Goal: Information Seeking & Learning: Learn about a topic

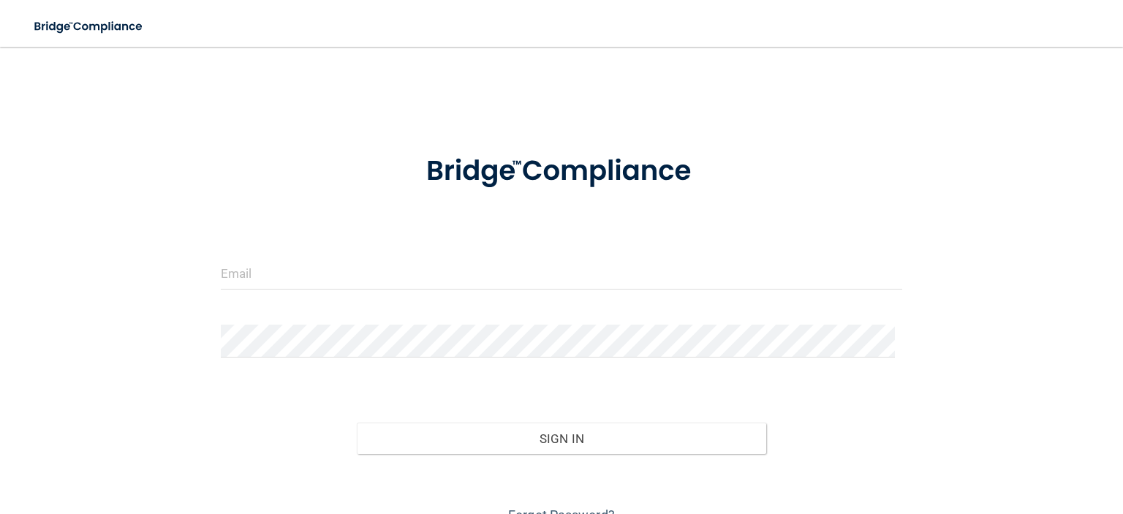
click at [336, 290] on div at bounding box center [561, 279] width 703 height 44
click at [342, 273] on input "email" at bounding box center [562, 273] width 682 height 33
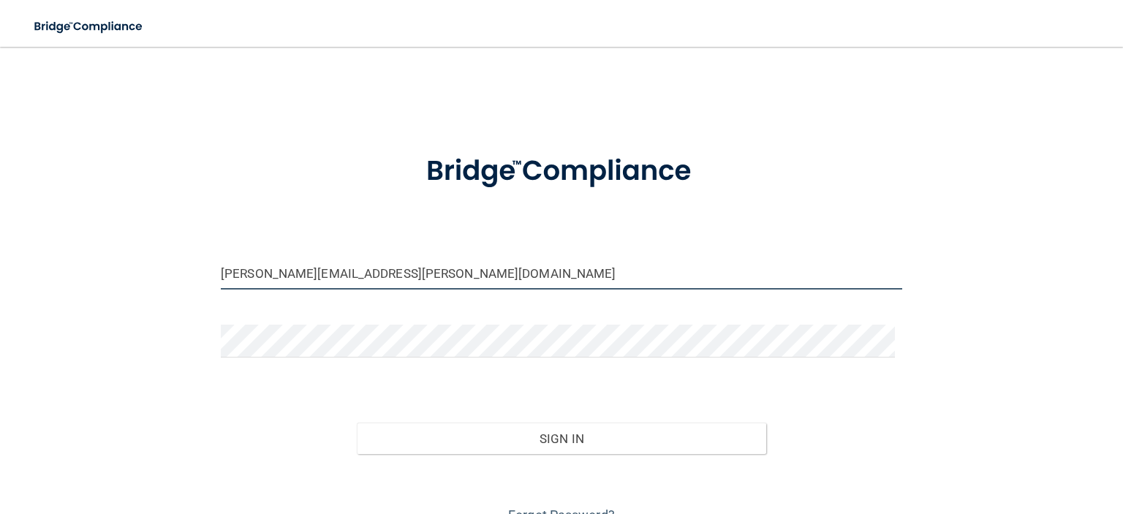
type input "[PERSON_NAME][EMAIL_ADDRESS][PERSON_NAME][DOMAIN_NAME]"
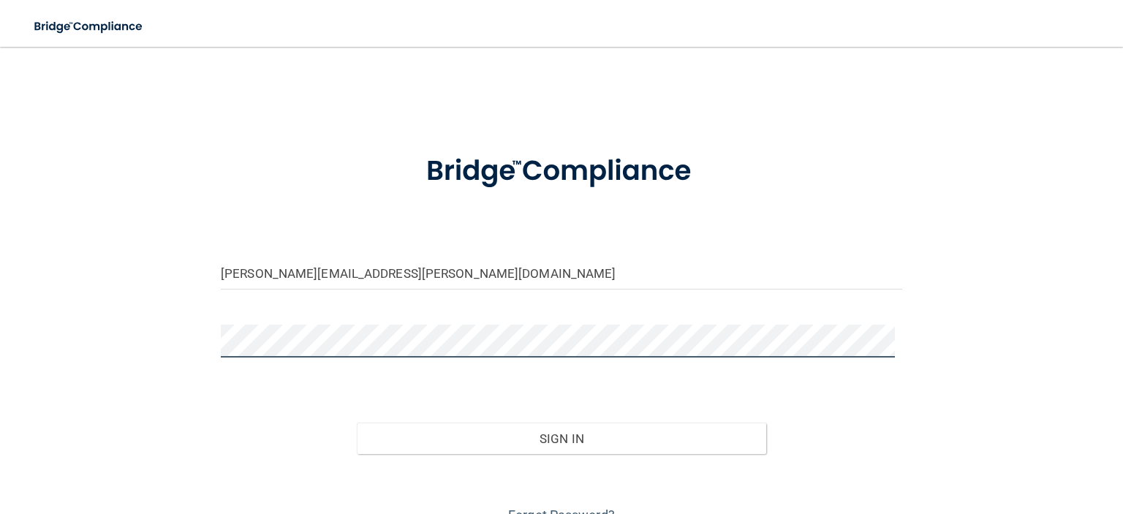
click at [357, 423] on button "Sign In" at bounding box center [561, 439] width 409 height 32
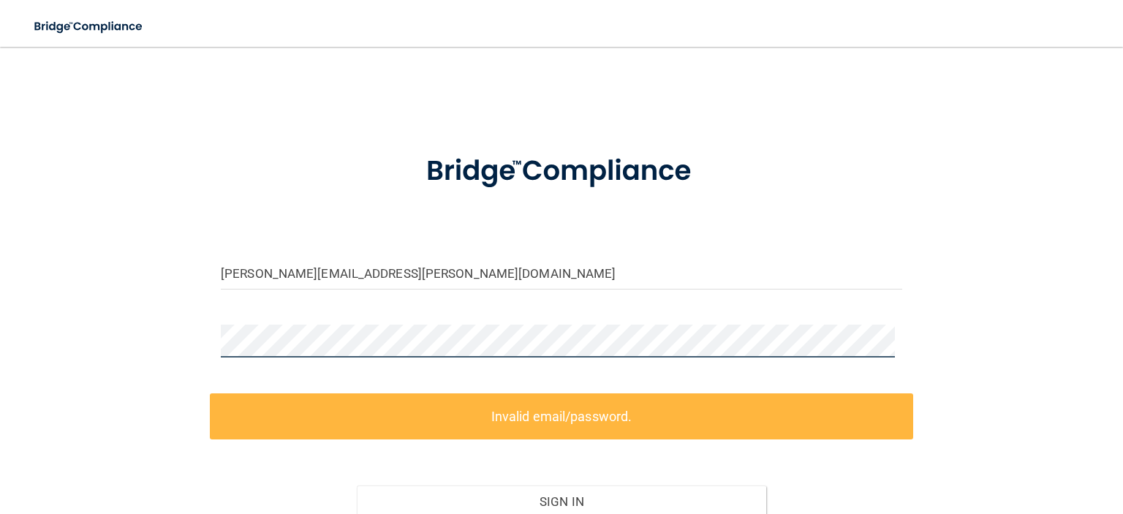
scroll to position [133, 0]
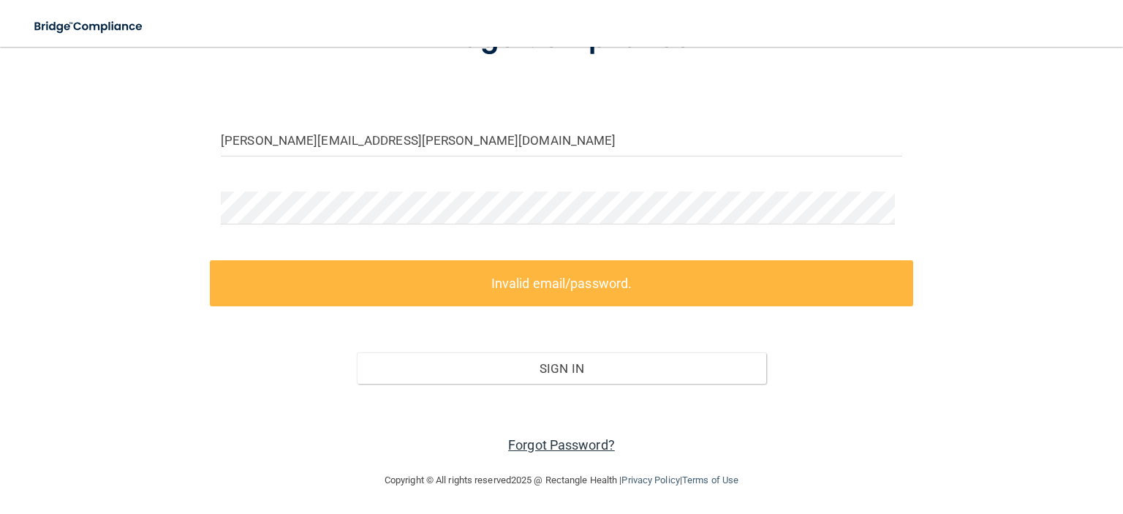
click at [544, 450] on link "Forgot Password?" at bounding box center [561, 444] width 107 height 15
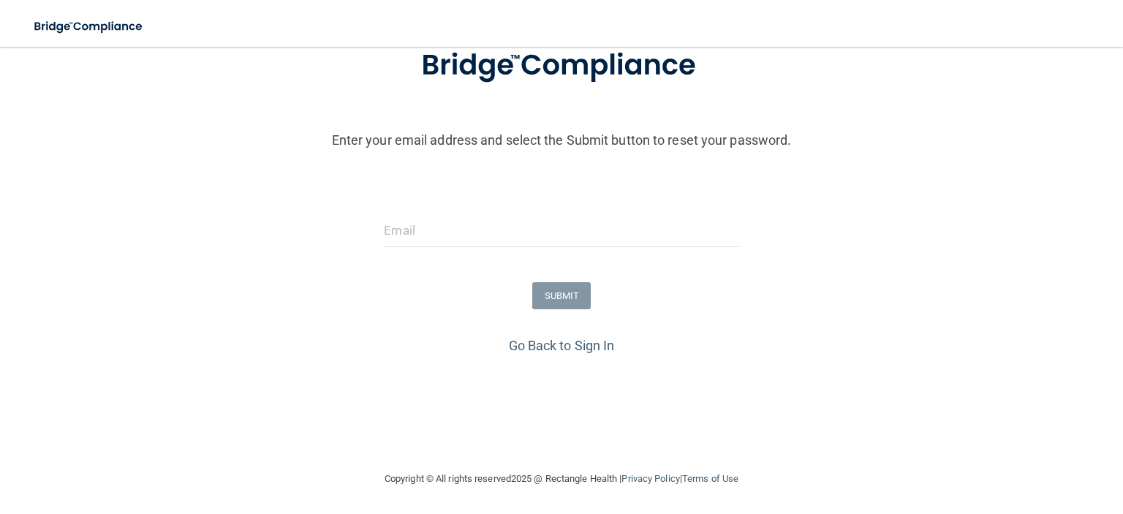
scroll to position [107, 0]
click at [434, 241] on input "email" at bounding box center [561, 230] width 355 height 33
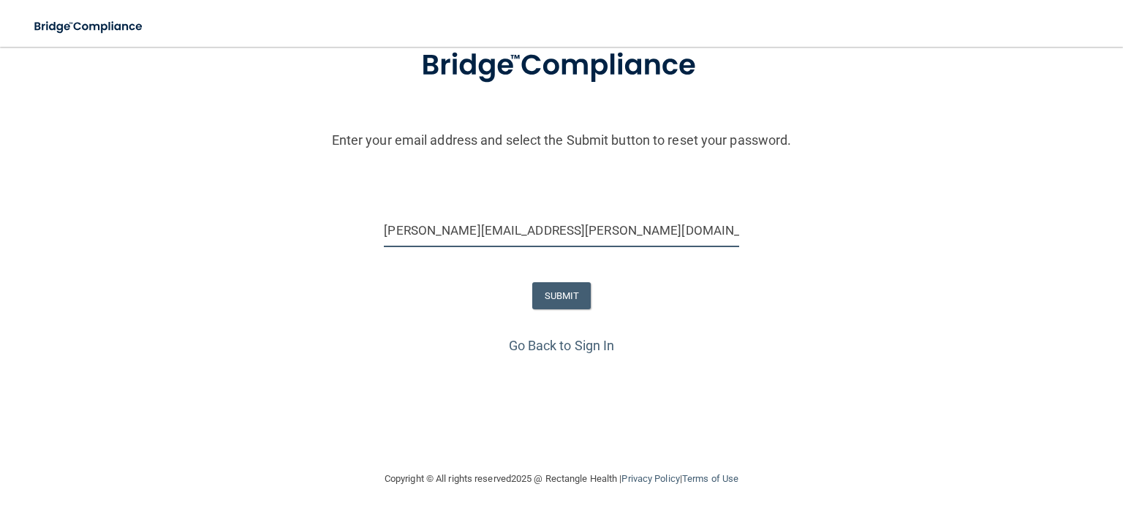
type input "[PERSON_NAME][EMAIL_ADDRESS][PERSON_NAME][DOMAIN_NAME]"
click at [559, 295] on button "SUBMIT" at bounding box center [561, 295] width 59 height 27
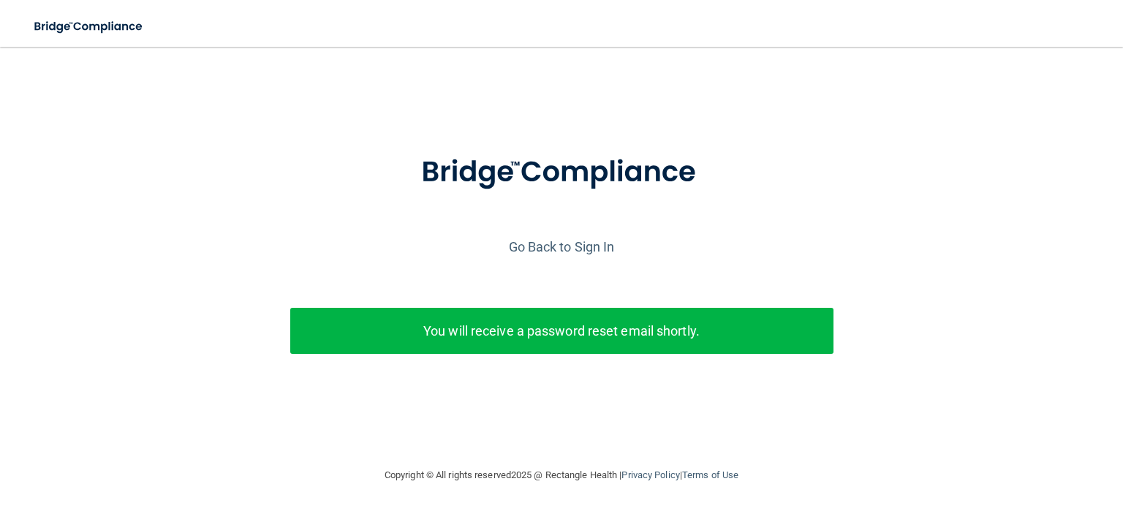
scroll to position [0, 0]
click at [652, 319] on p "You will receive a password reset email shortly." at bounding box center [561, 331] width 521 height 24
click at [627, 367] on div "You will receive a password reset email shortly." at bounding box center [561, 339] width 565 height 63
click at [586, 251] on link "Go Back to Sign In" at bounding box center [562, 246] width 106 height 15
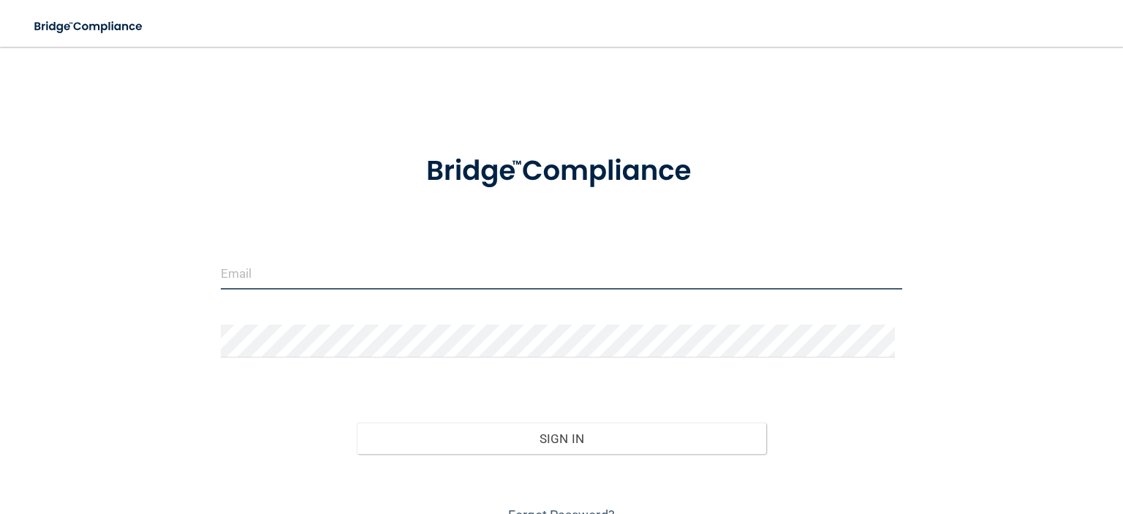
click at [467, 281] on input "email" at bounding box center [562, 273] width 682 height 33
type input "[EMAIL_ADDRESS][DOMAIN_NAME]"
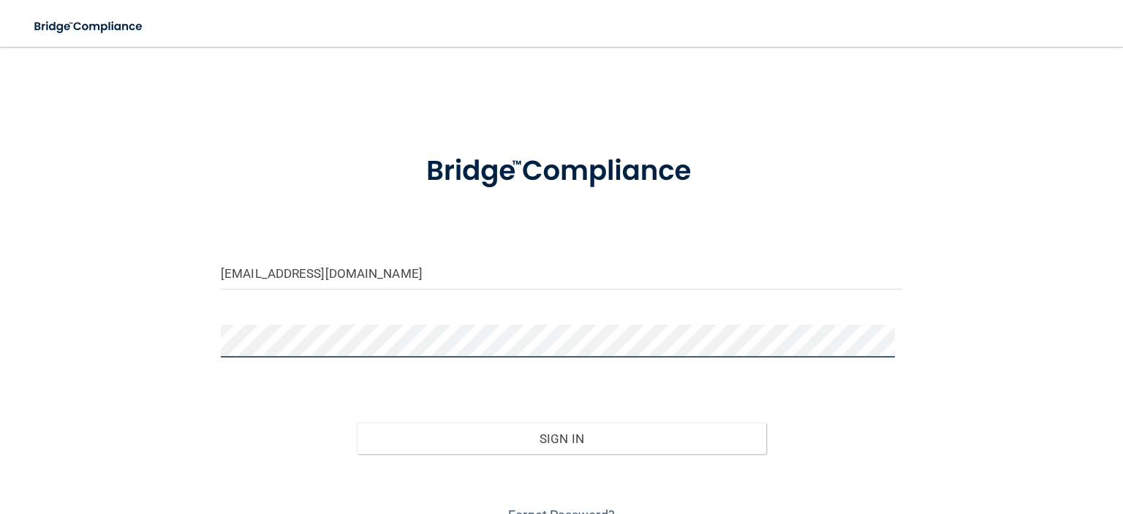
click at [357, 423] on button "Sign In" at bounding box center [561, 439] width 409 height 32
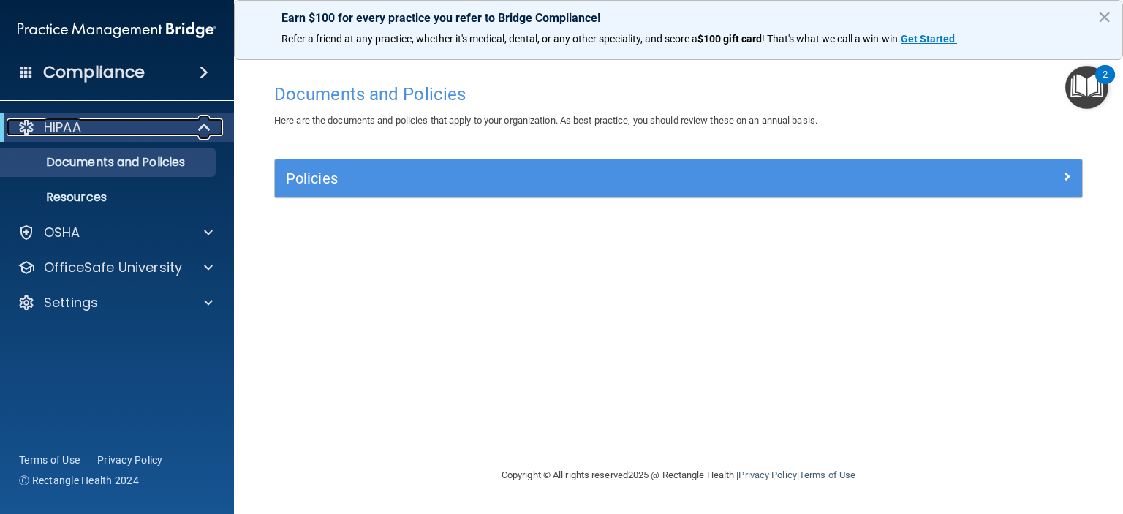
click at [118, 131] on div "HIPAA" at bounding box center [97, 127] width 181 height 18
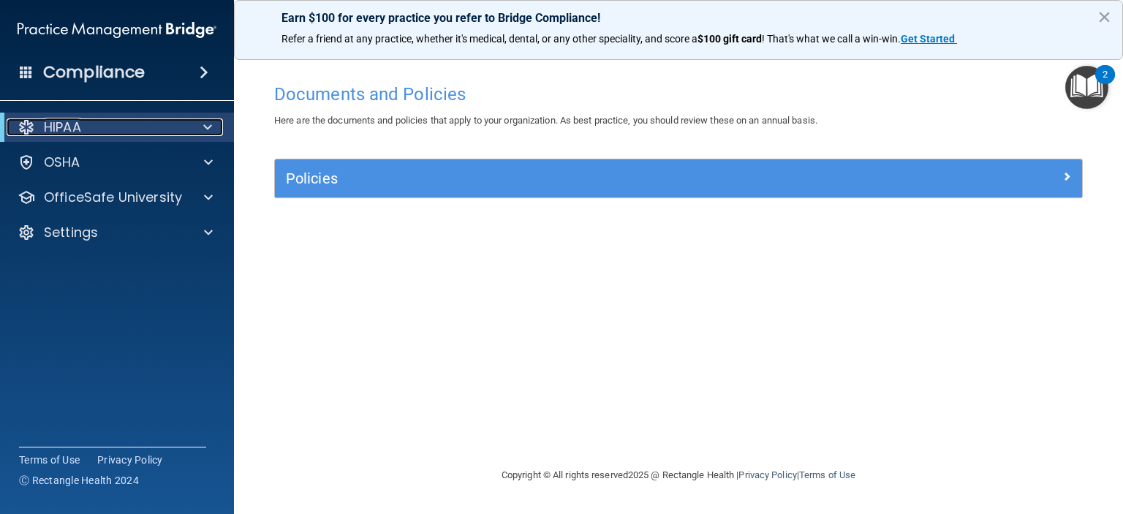
click at [178, 131] on div "HIPAA" at bounding box center [97, 127] width 181 height 18
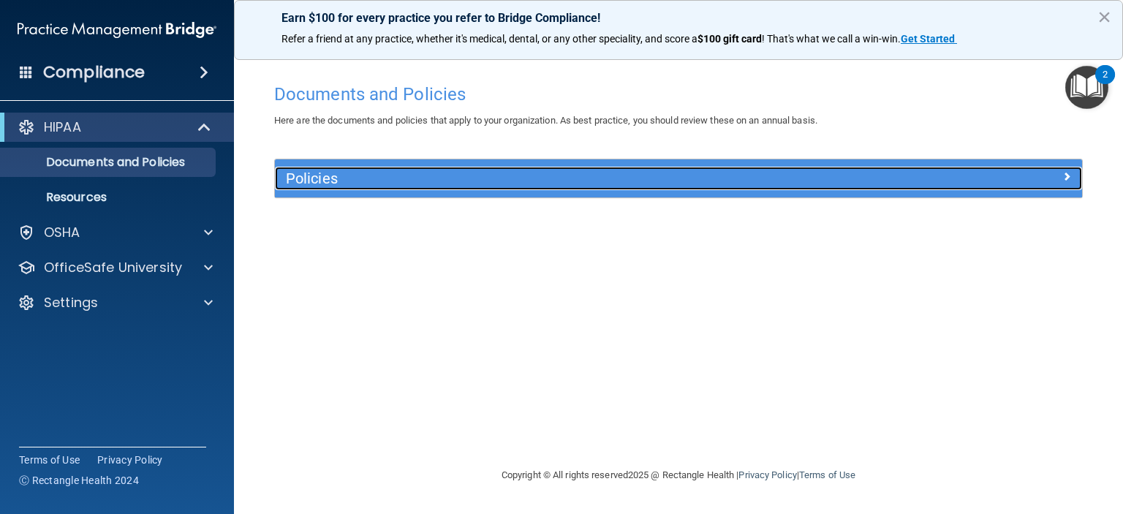
click at [326, 178] on h5 "Policies" at bounding box center [578, 178] width 584 height 16
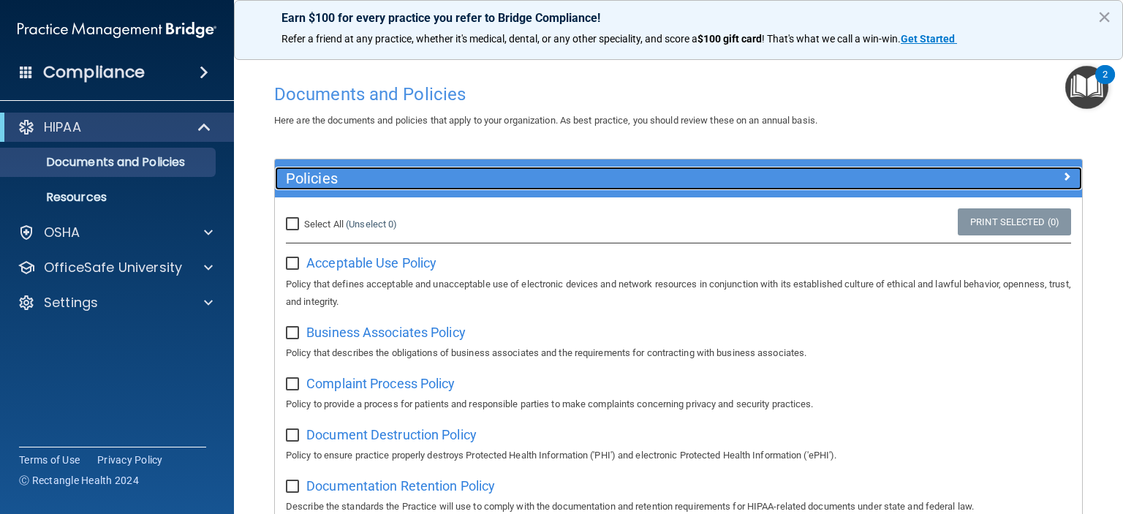
scroll to position [73, 0]
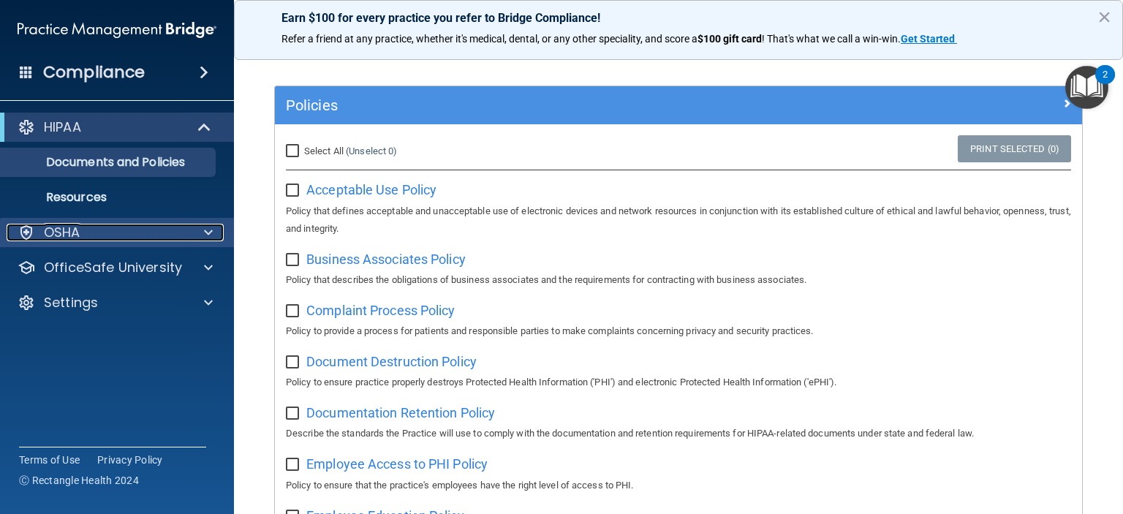
click at [128, 234] on div "OSHA" at bounding box center [97, 233] width 181 height 18
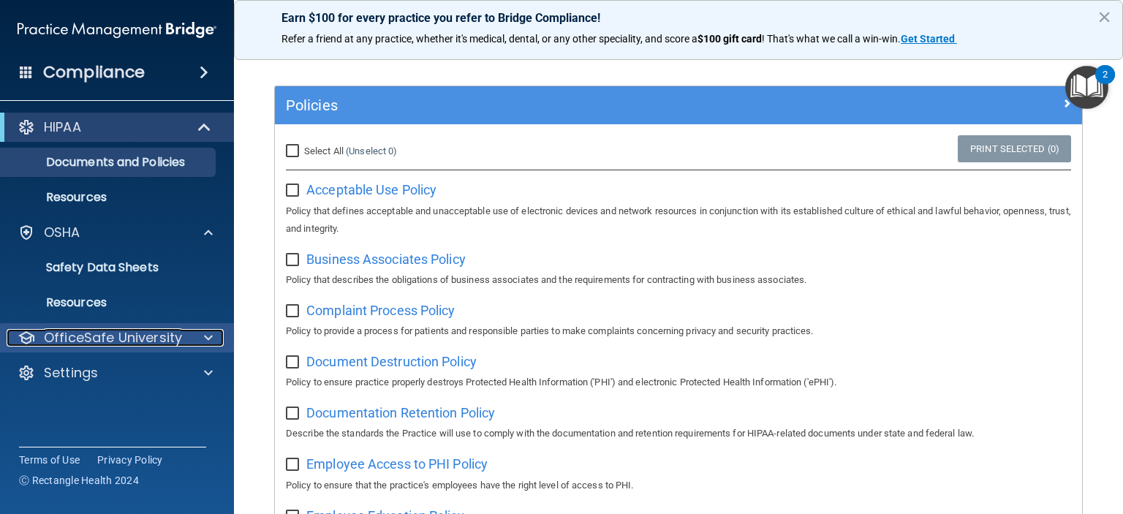
click at [138, 336] on p "OfficeSafe University" at bounding box center [113, 338] width 138 height 18
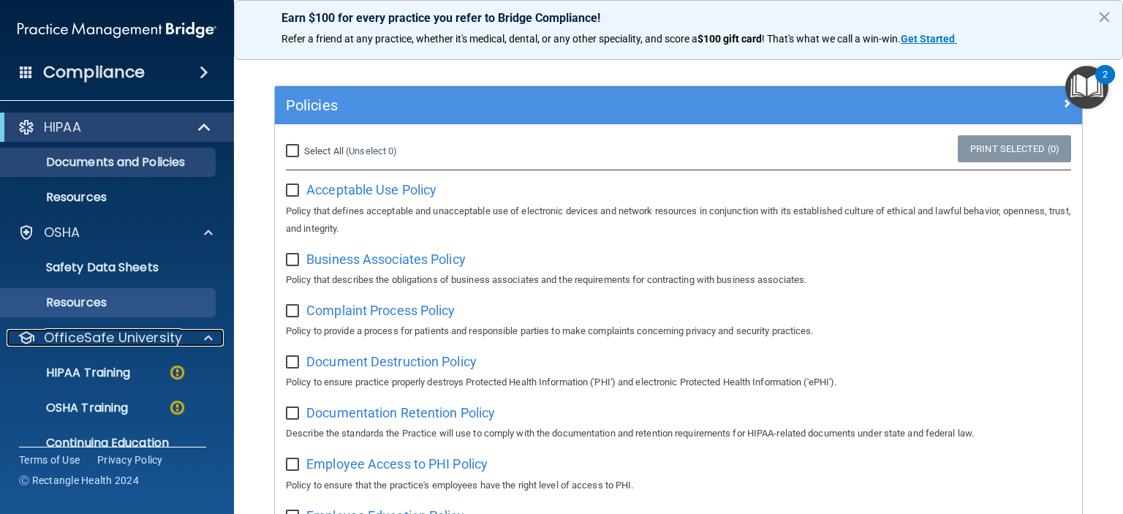
scroll to position [57, 0]
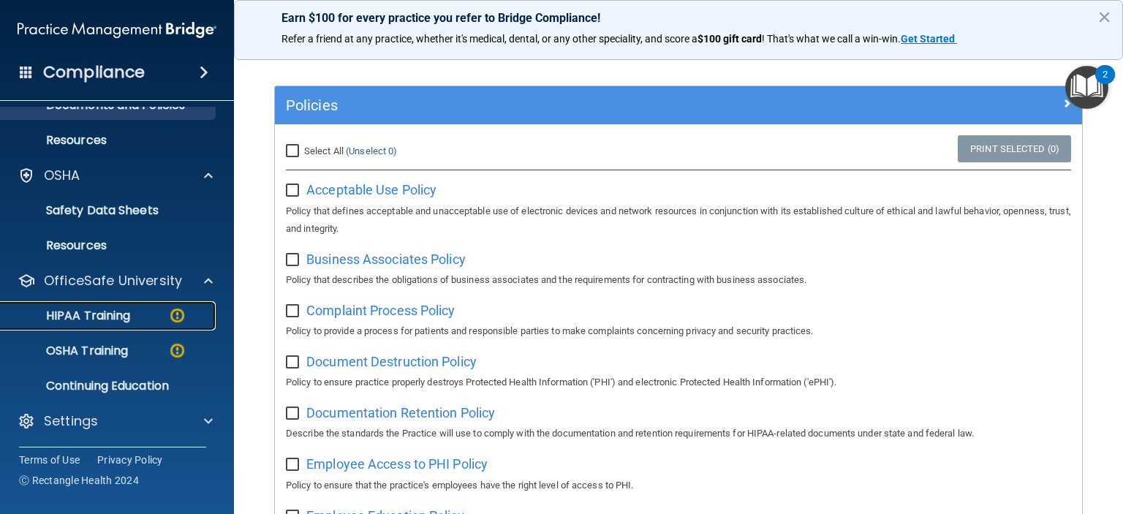
click at [127, 304] on link "HIPAA Training" at bounding box center [100, 315] width 230 height 29
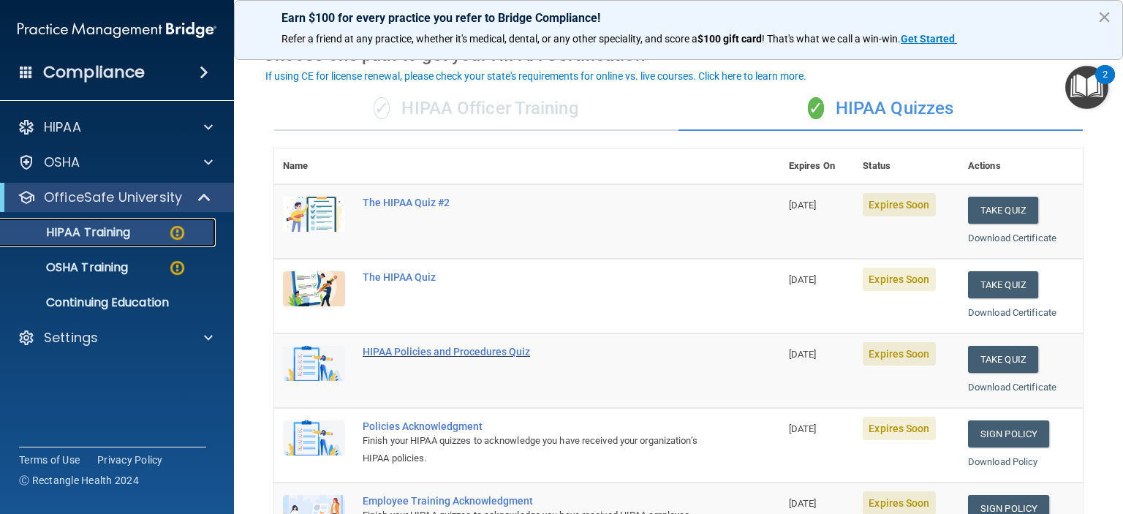
scroll to position [146, 0]
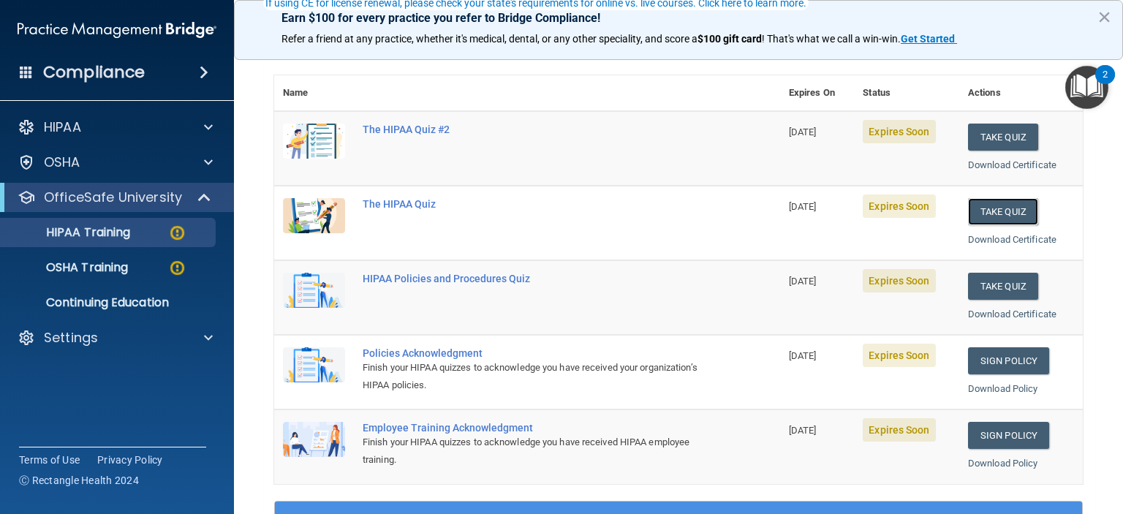
drag, startPoint x: 988, startPoint y: 211, endPoint x: 687, endPoint y: 236, distance: 301.6
click at [687, 236] on tr "The HIPAA Quiz [DATE] Expires Soon Take Quiz Download Certificate" at bounding box center [678, 223] width 809 height 75
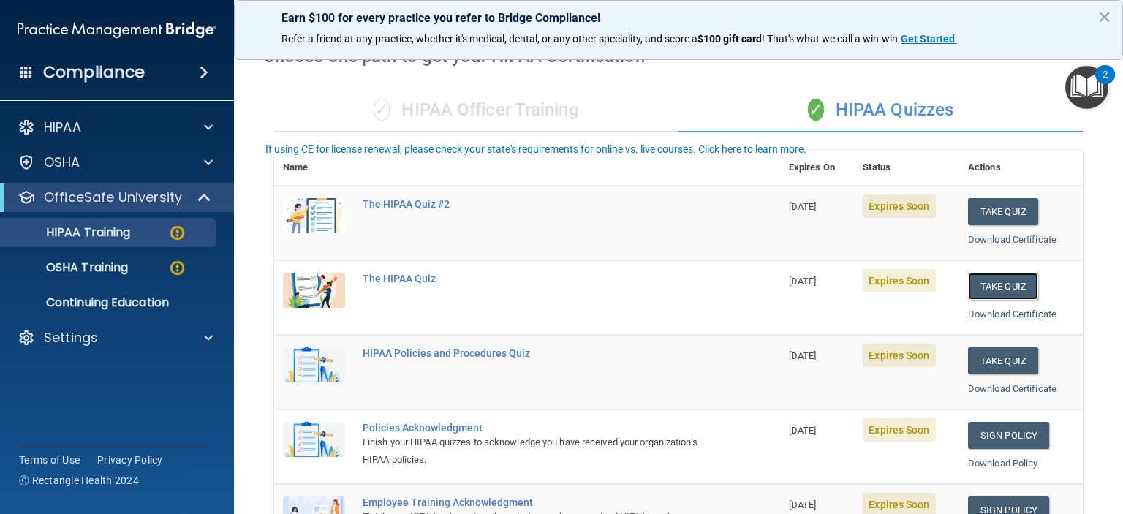
scroll to position [0, 0]
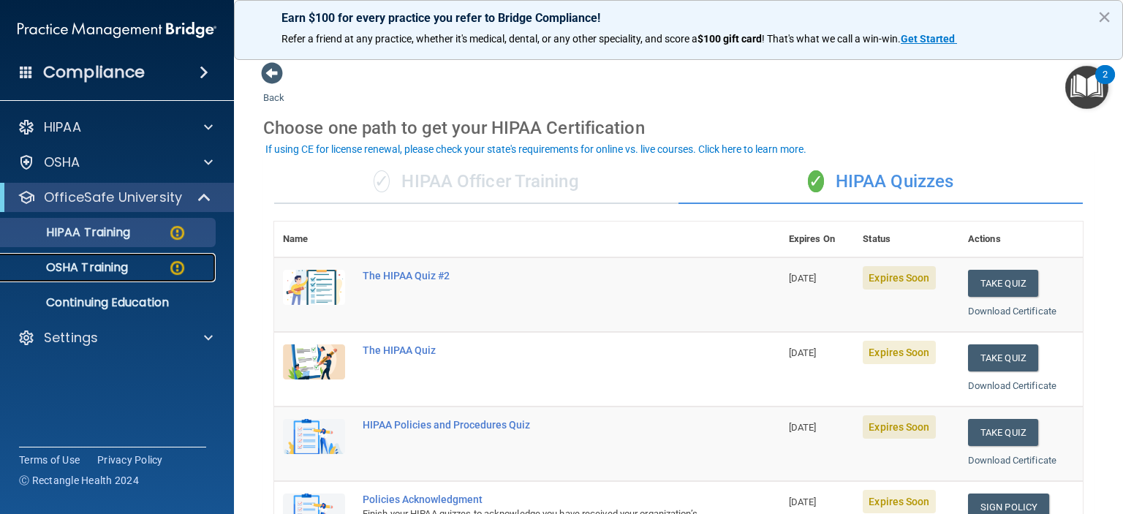
click at [126, 268] on p "OSHA Training" at bounding box center [69, 267] width 118 height 15
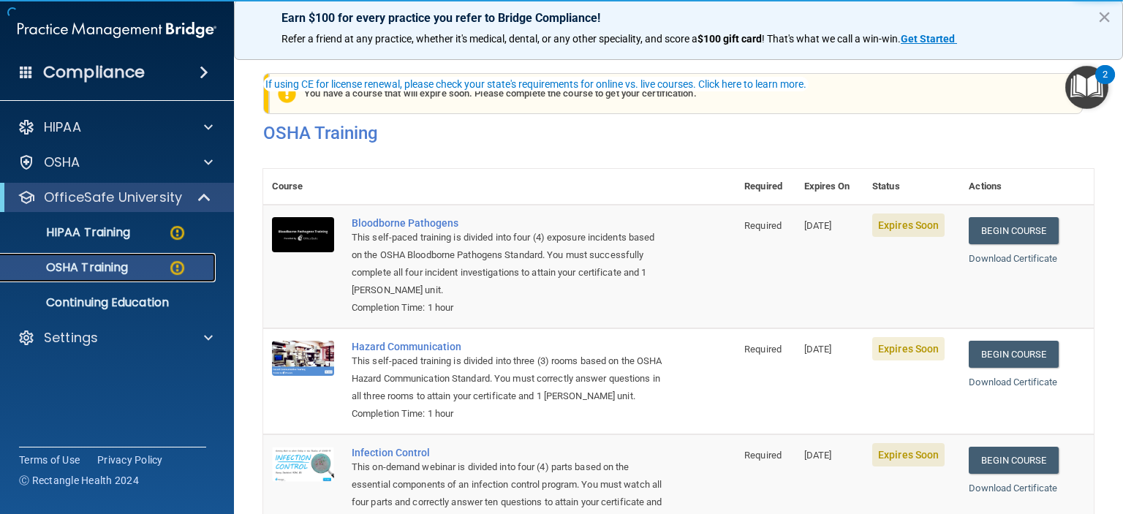
scroll to position [219, 0]
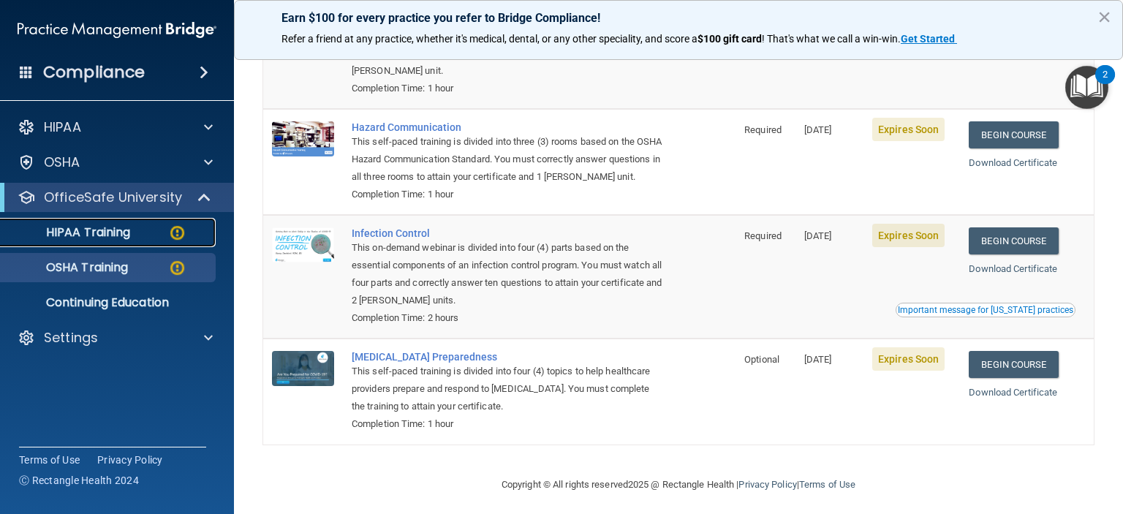
click at [131, 234] on div "HIPAA Training" at bounding box center [110, 232] width 200 height 15
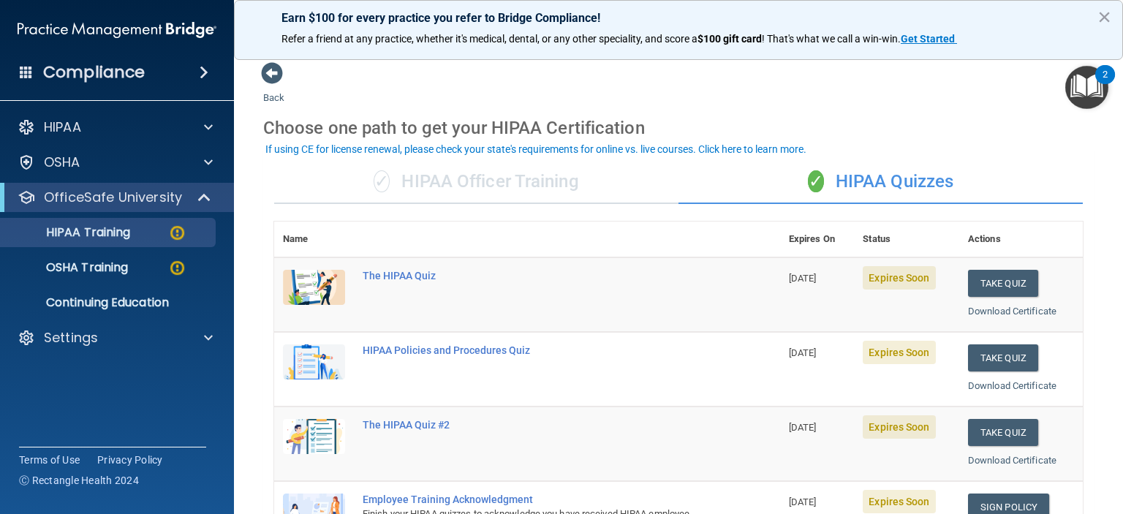
click at [594, 184] on div "✓ HIPAA Officer Training" at bounding box center [476, 182] width 404 height 44
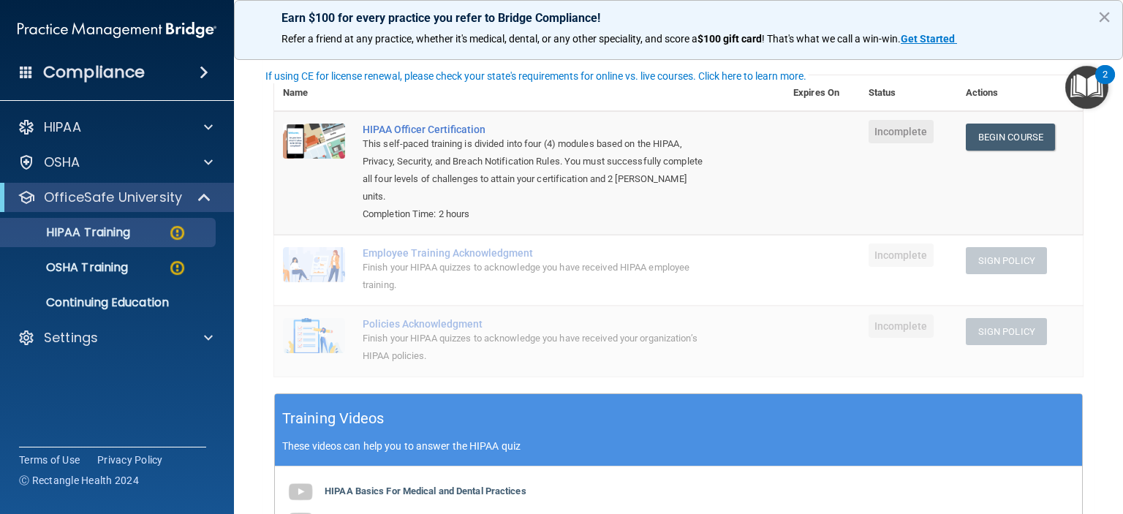
scroll to position [73, 0]
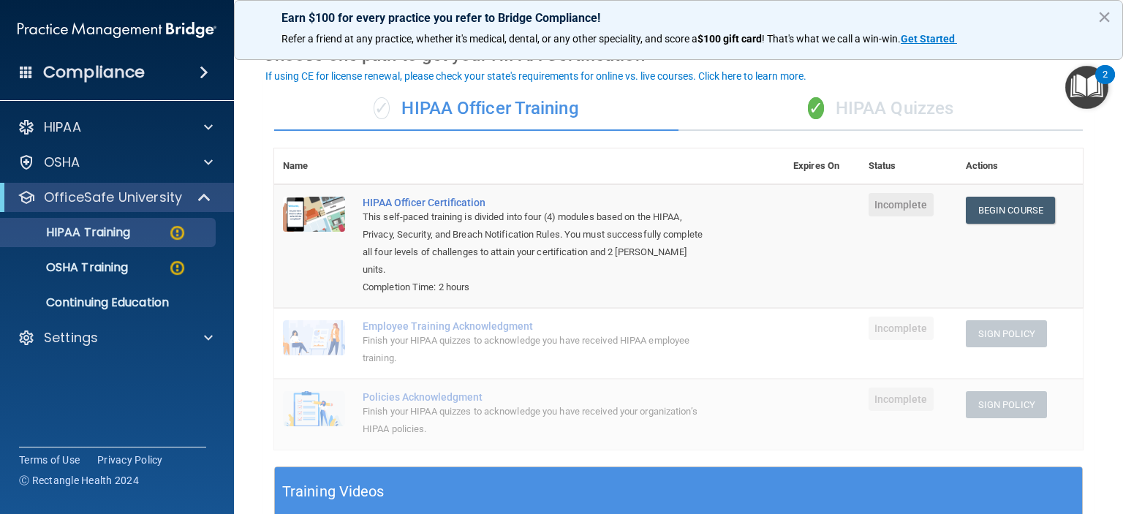
click at [863, 106] on div "✓ HIPAA Quizzes" at bounding box center [881, 109] width 404 height 44
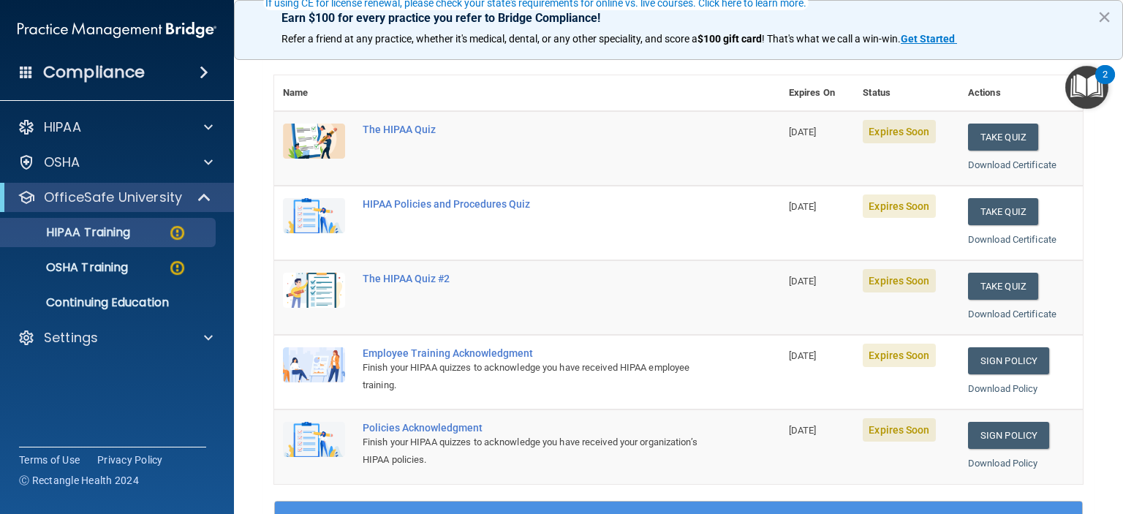
scroll to position [0, 0]
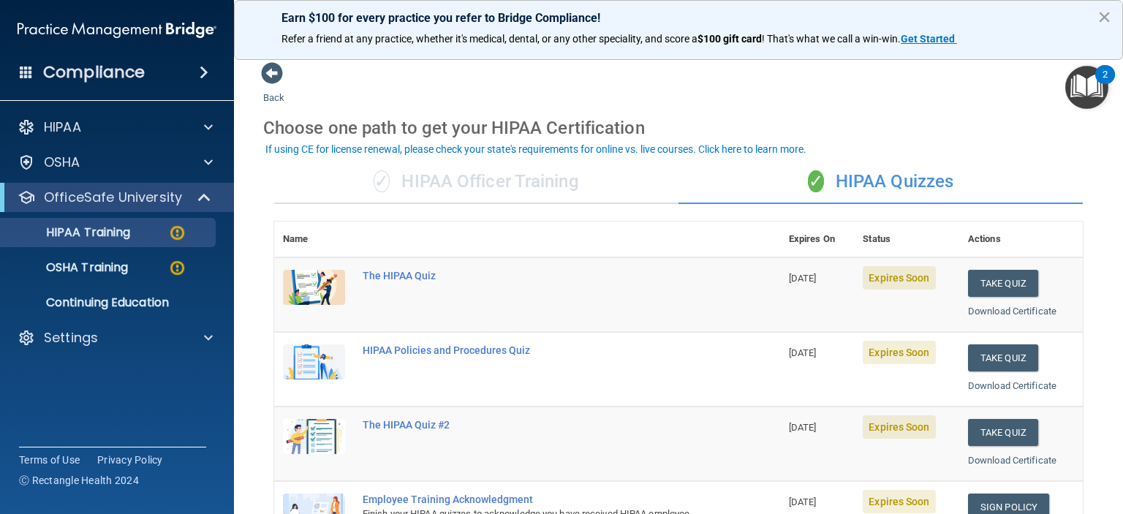
click at [474, 186] on div "✓ HIPAA Officer Training" at bounding box center [476, 182] width 404 height 44
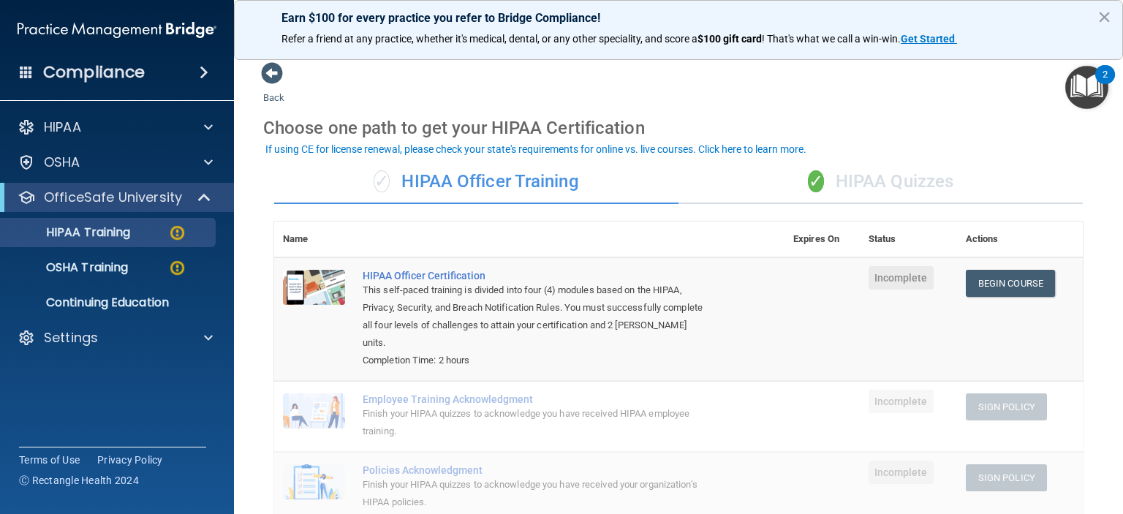
click at [880, 163] on div "✓ HIPAA Quizzes" at bounding box center [881, 182] width 404 height 44
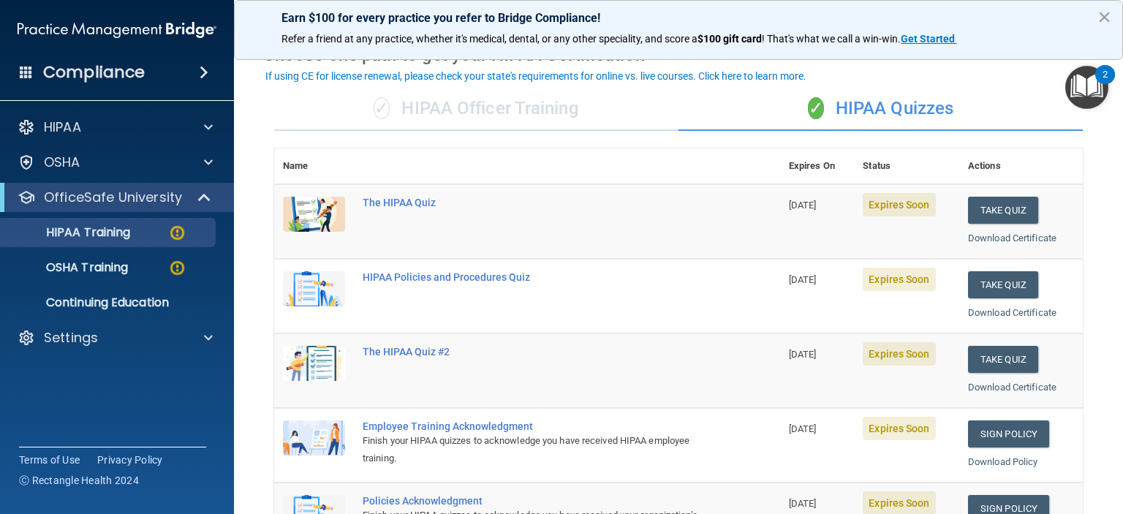
scroll to position [146, 0]
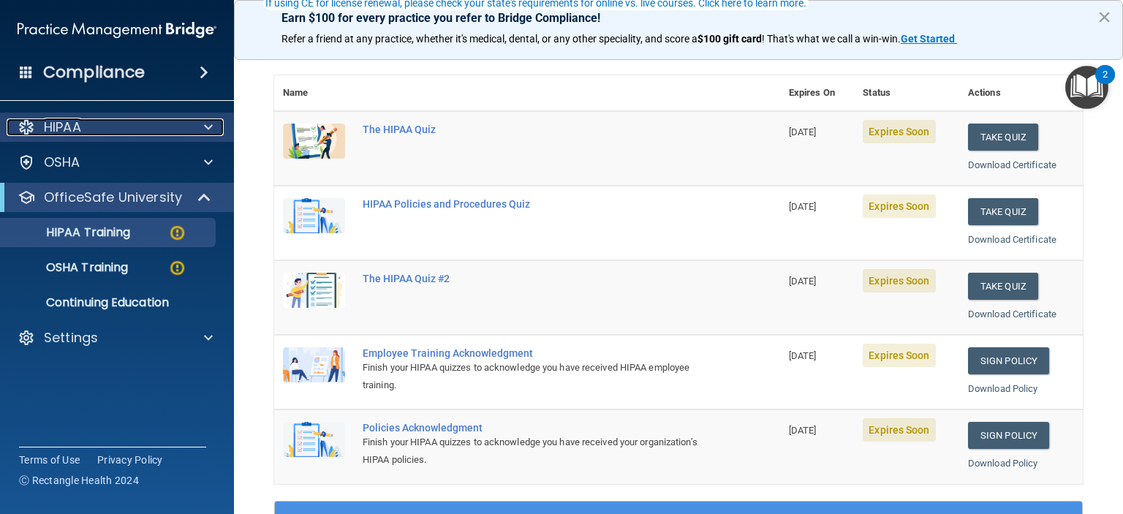
click at [173, 129] on div "HIPAA" at bounding box center [97, 127] width 181 height 18
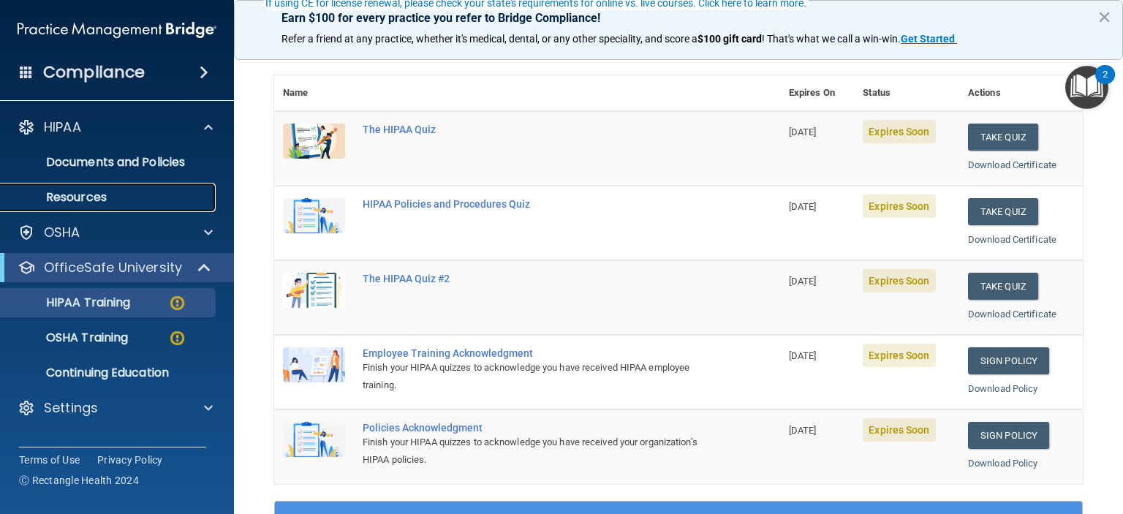
click at [132, 192] on p "Resources" at bounding box center [110, 197] width 200 height 15
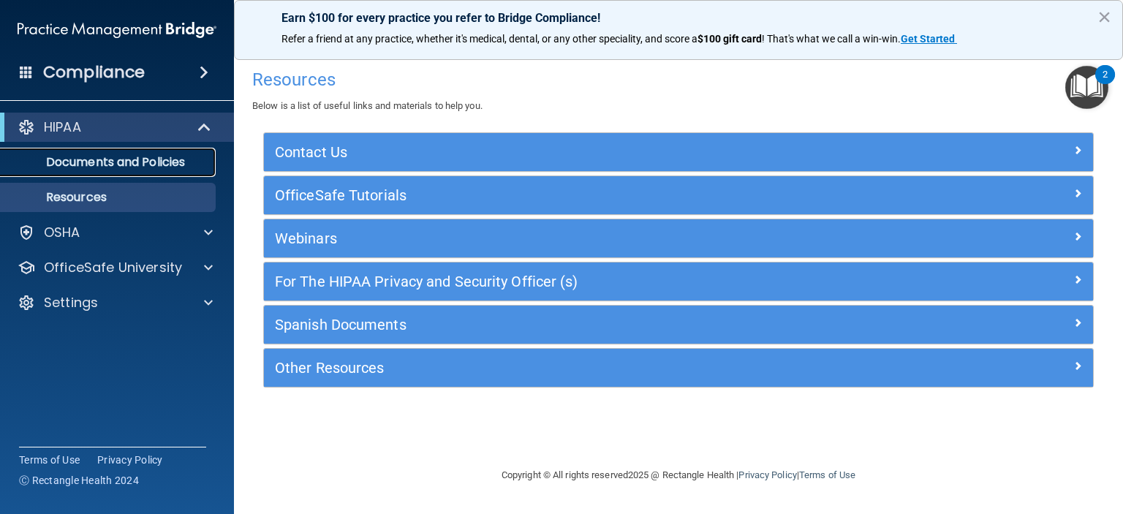
click at [146, 158] on p "Documents and Policies" at bounding box center [110, 162] width 200 height 15
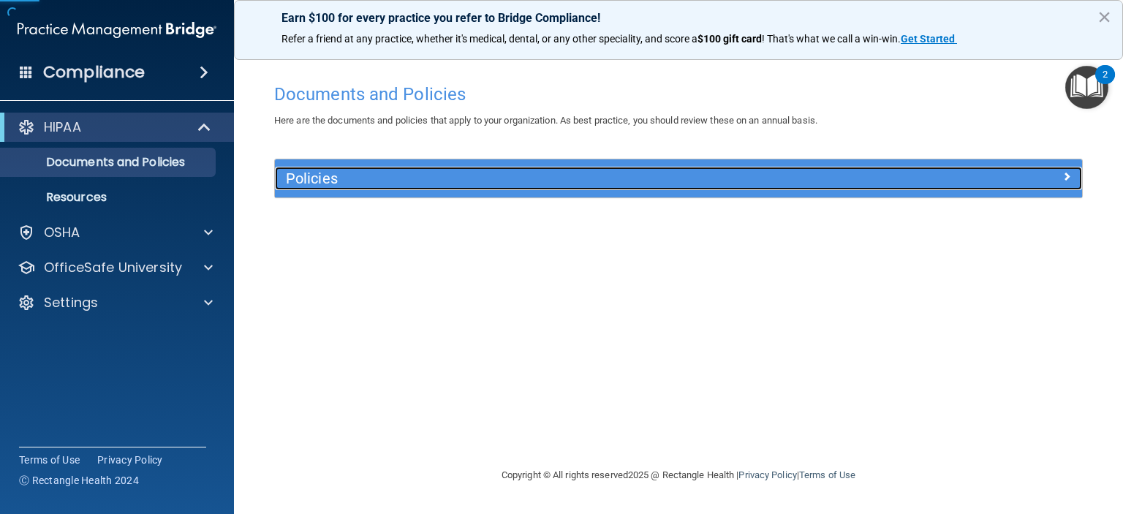
click at [366, 173] on h5 "Policies" at bounding box center [578, 178] width 584 height 16
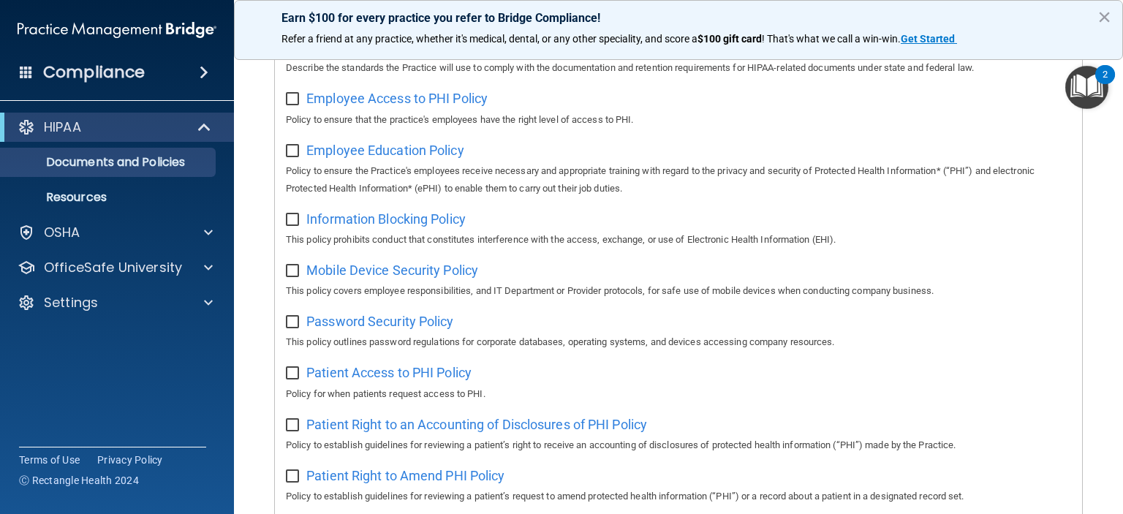
scroll to position [512, 0]
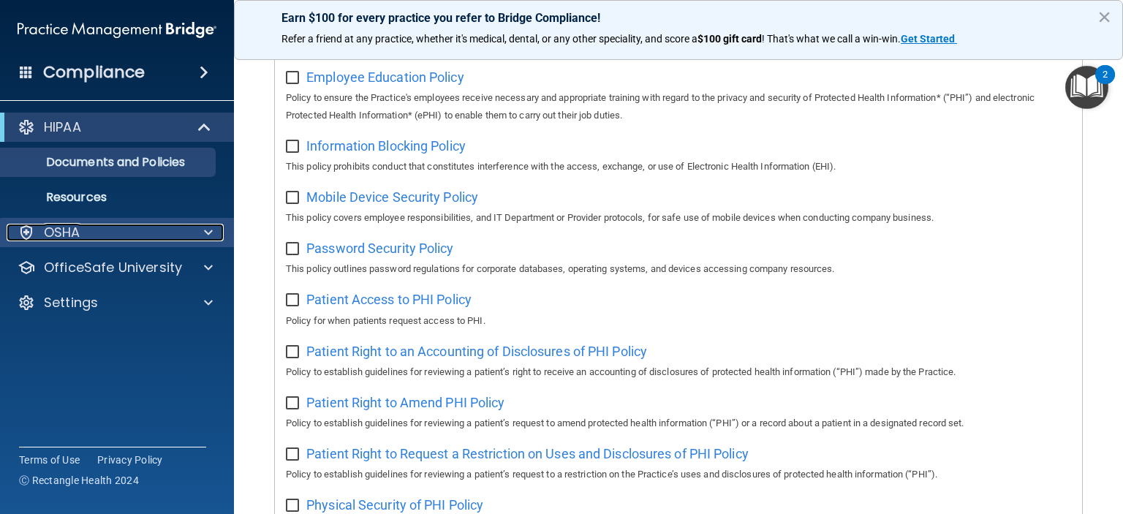
click at [76, 224] on p "OSHA" at bounding box center [62, 233] width 37 height 18
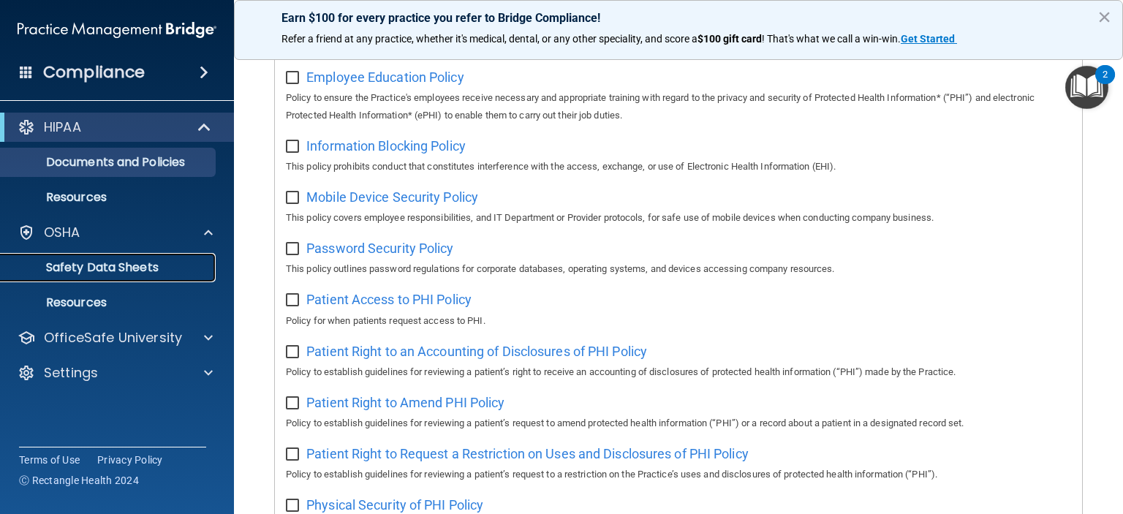
click at [83, 262] on p "Safety Data Sheets" at bounding box center [110, 267] width 200 height 15
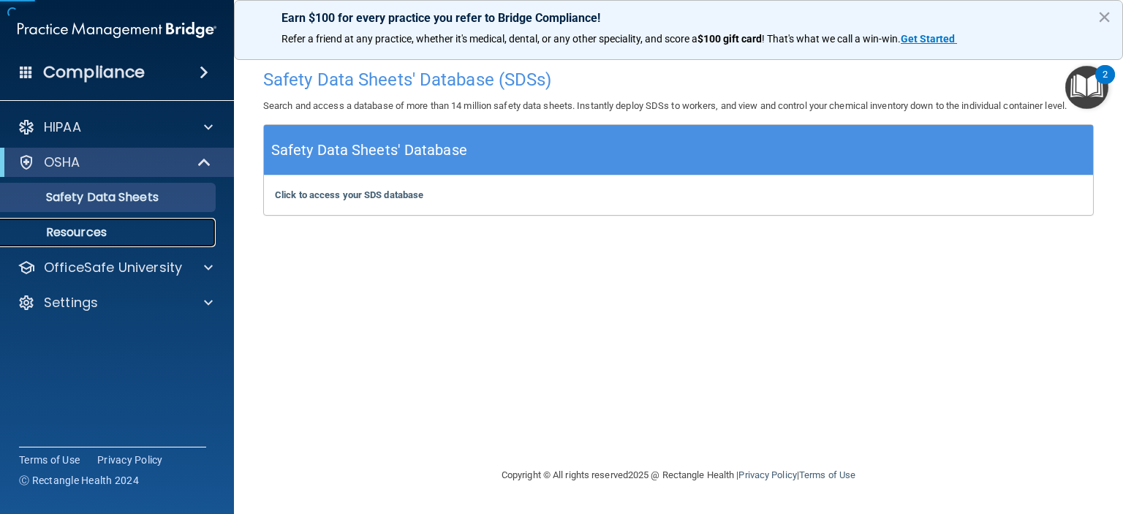
click at [80, 221] on link "Resources" at bounding box center [100, 232] width 230 height 29
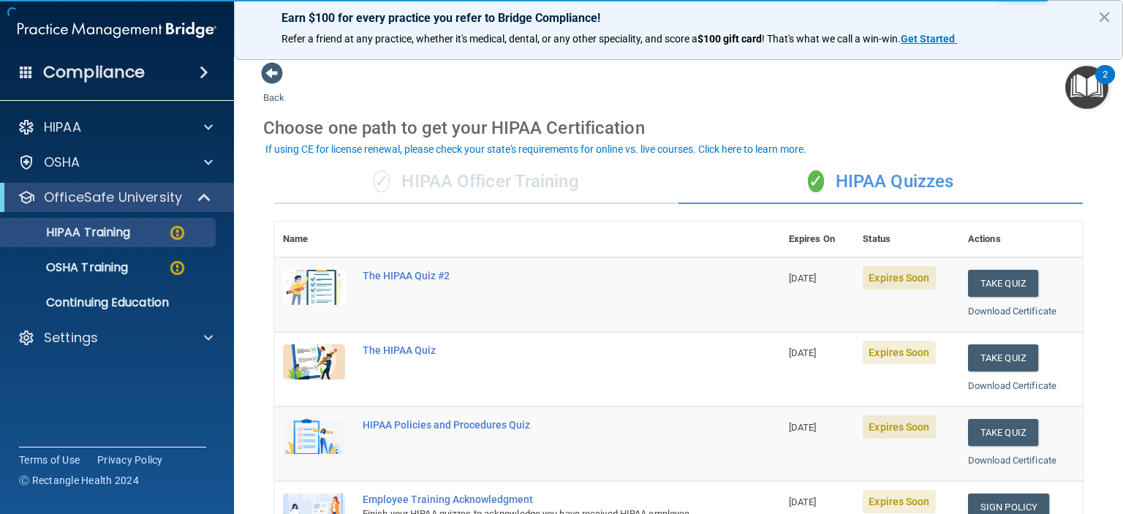
click at [424, 182] on div "✓ HIPAA Officer Training" at bounding box center [476, 182] width 404 height 44
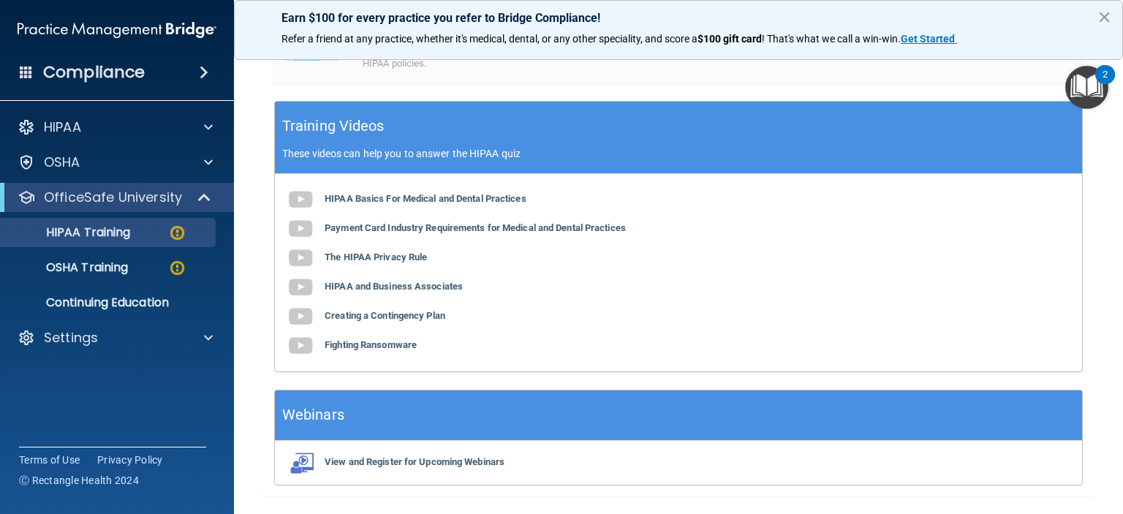
scroll to position [479, 0]
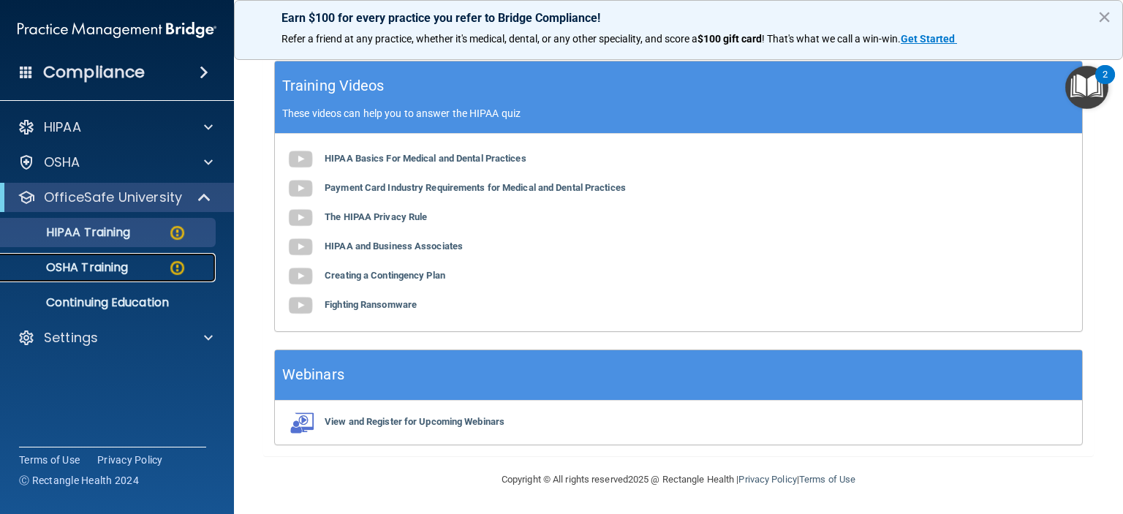
click at [120, 271] on p "OSHA Training" at bounding box center [69, 267] width 118 height 15
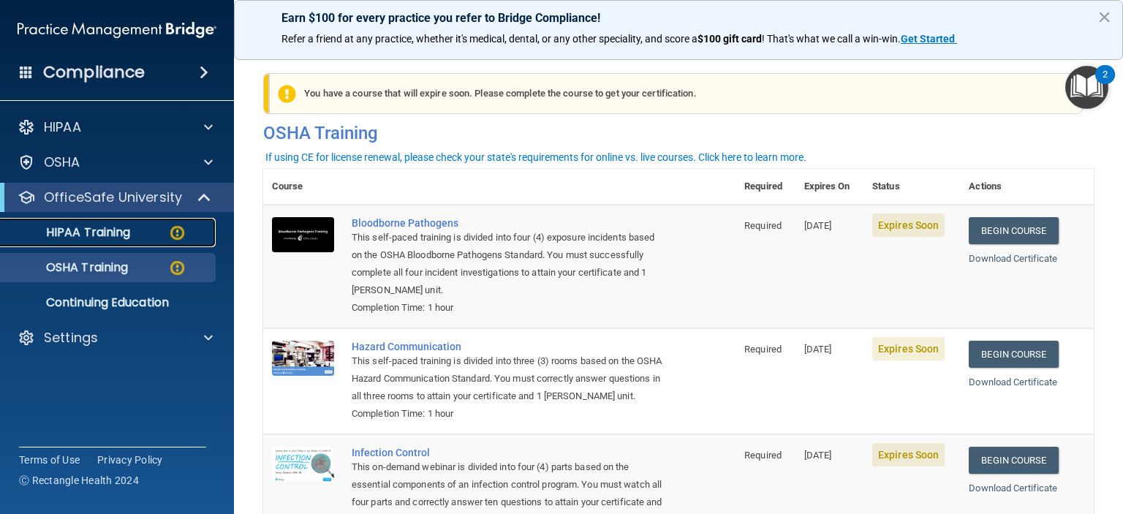
click at [76, 230] on p "HIPAA Training" at bounding box center [70, 232] width 121 height 15
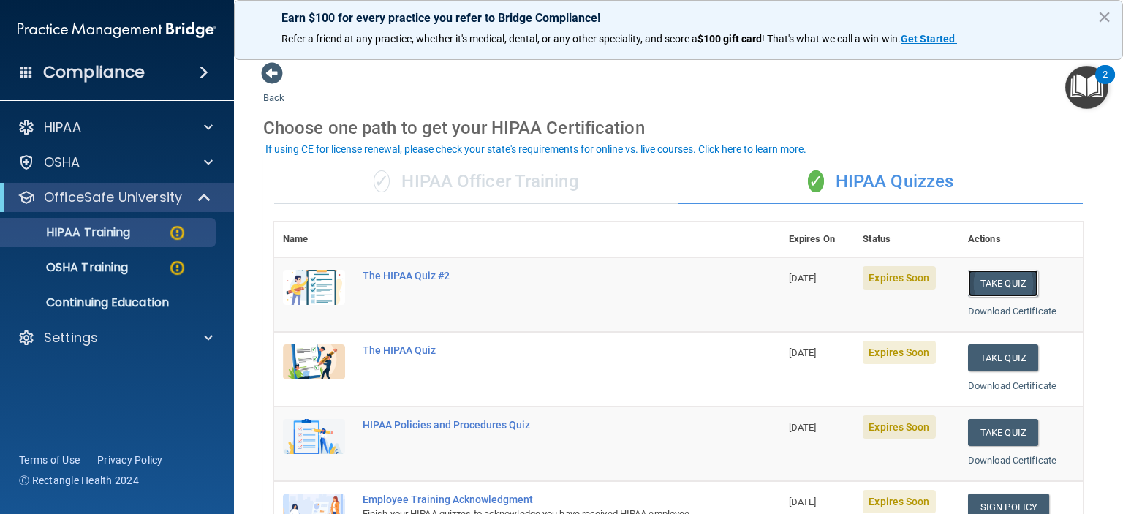
click at [991, 280] on button "Take Quiz" at bounding box center [1003, 283] width 70 height 27
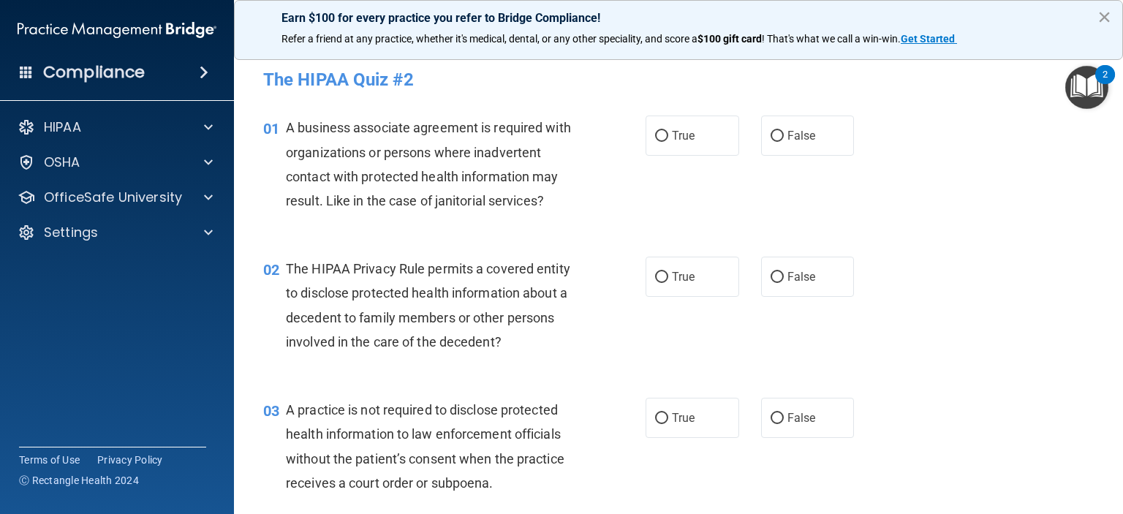
click at [1107, 12] on button "×" at bounding box center [1105, 16] width 14 height 23
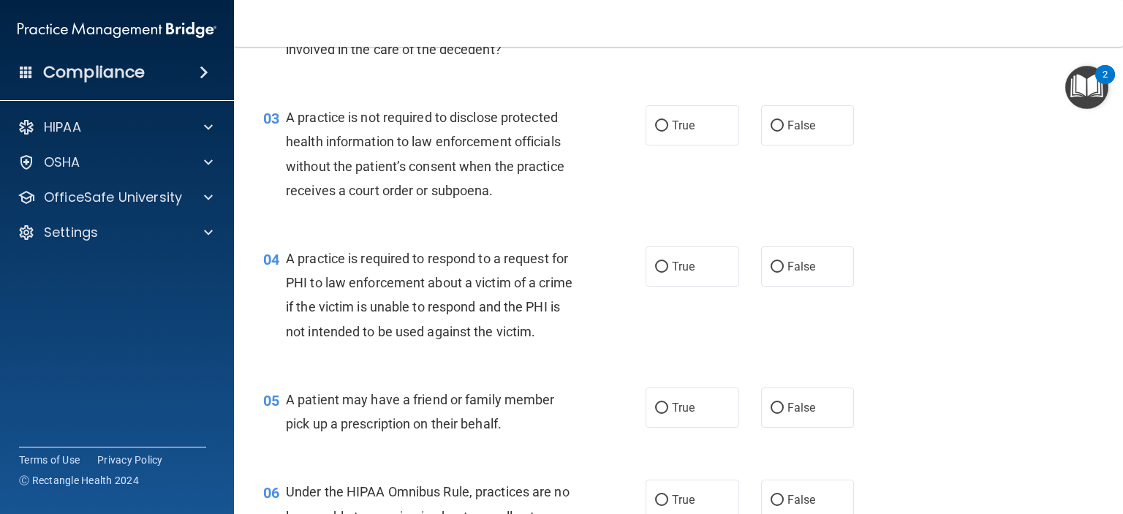
scroll to position [3522, 0]
